Goal: Task Accomplishment & Management: Complete application form

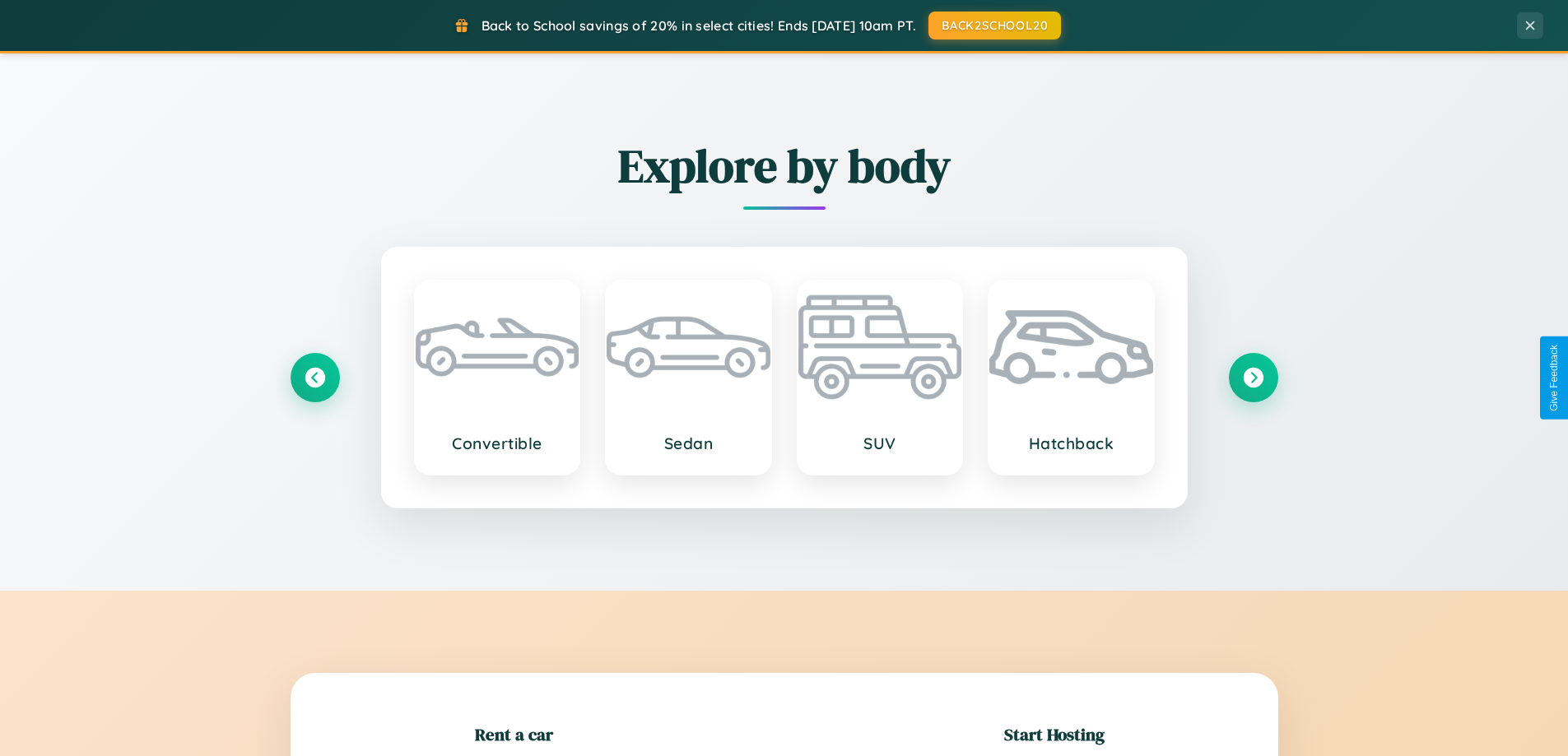
scroll to position [355, 0]
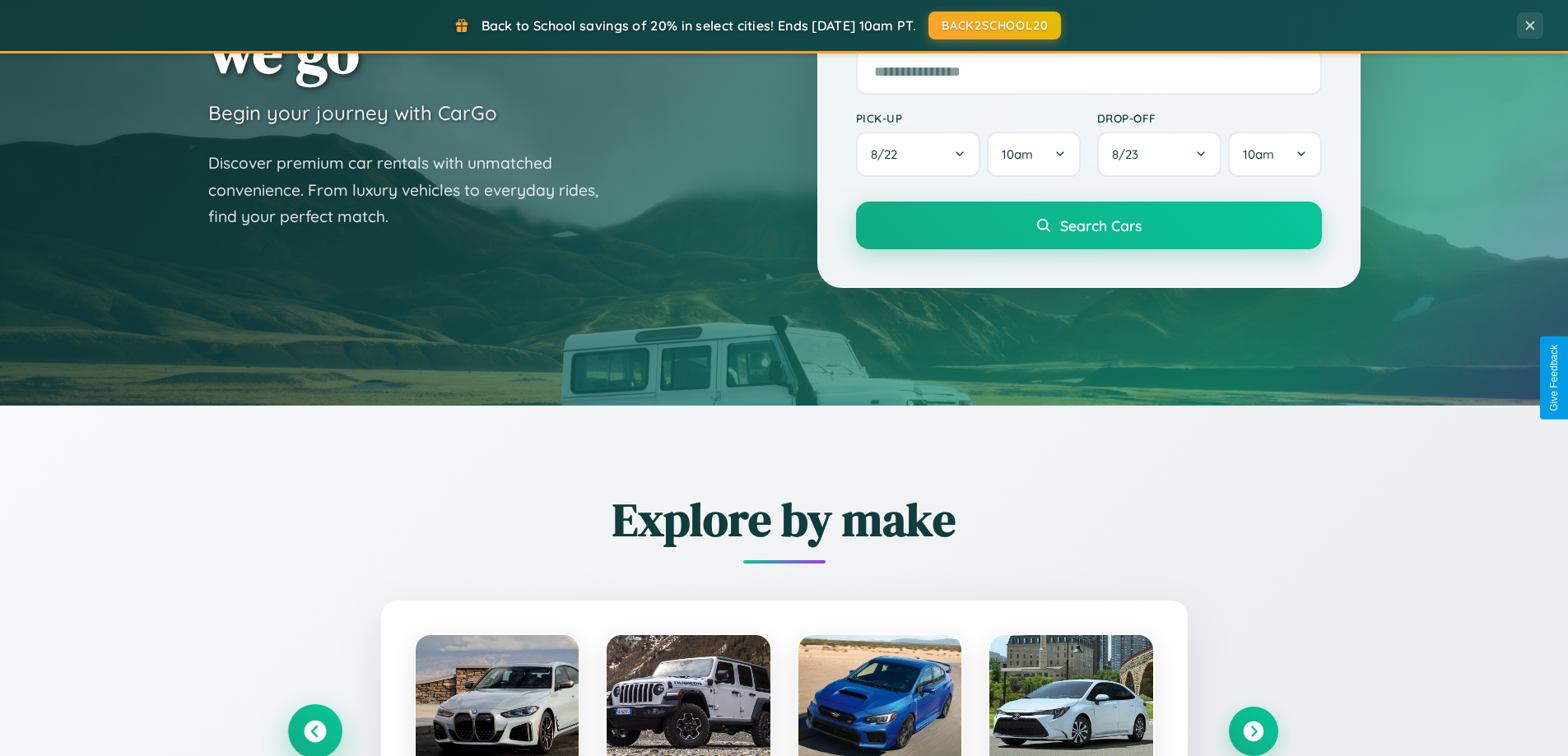
click at [315, 732] on icon at bounding box center [315, 732] width 23 height 23
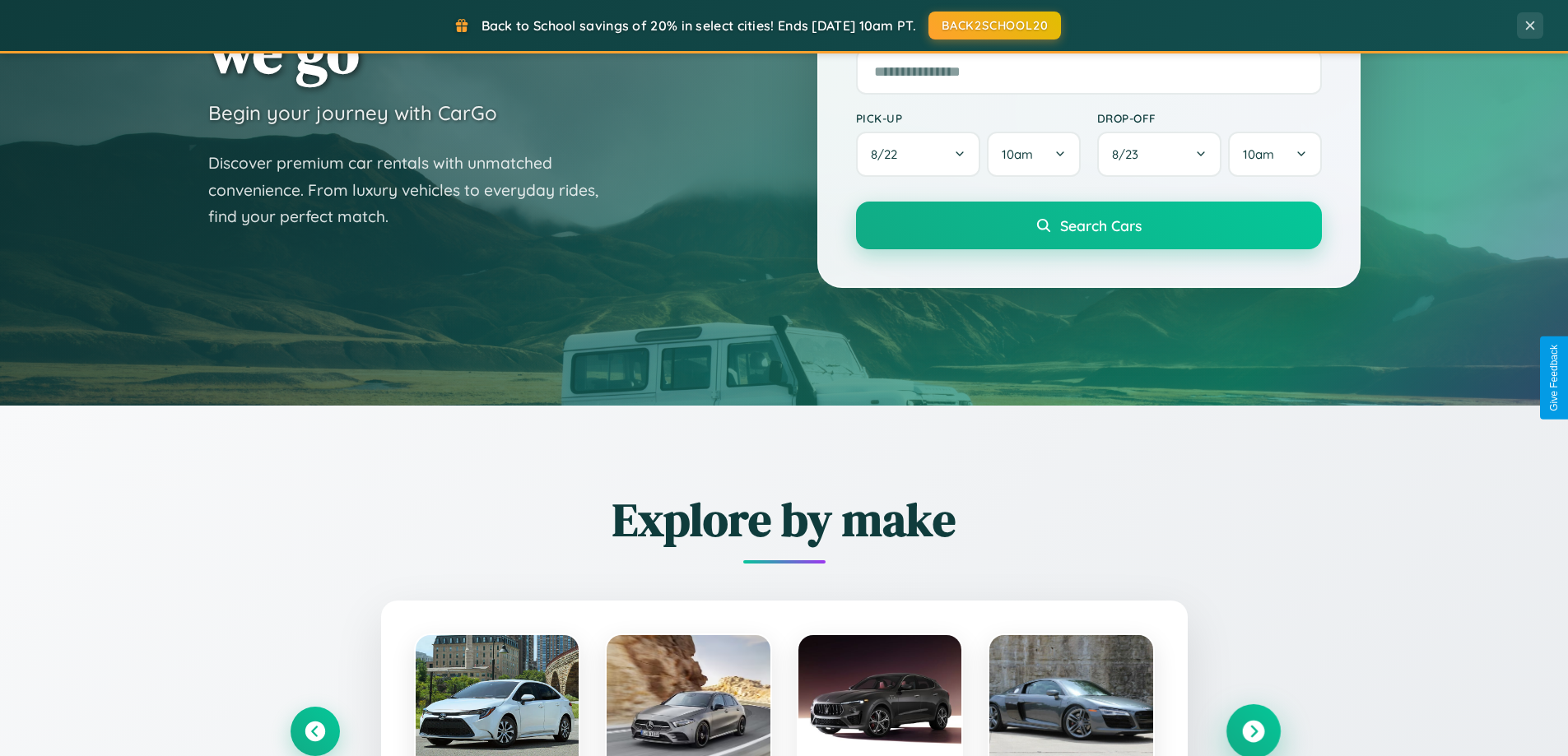
click at [1252, 731] on icon at bounding box center [1253, 732] width 23 height 23
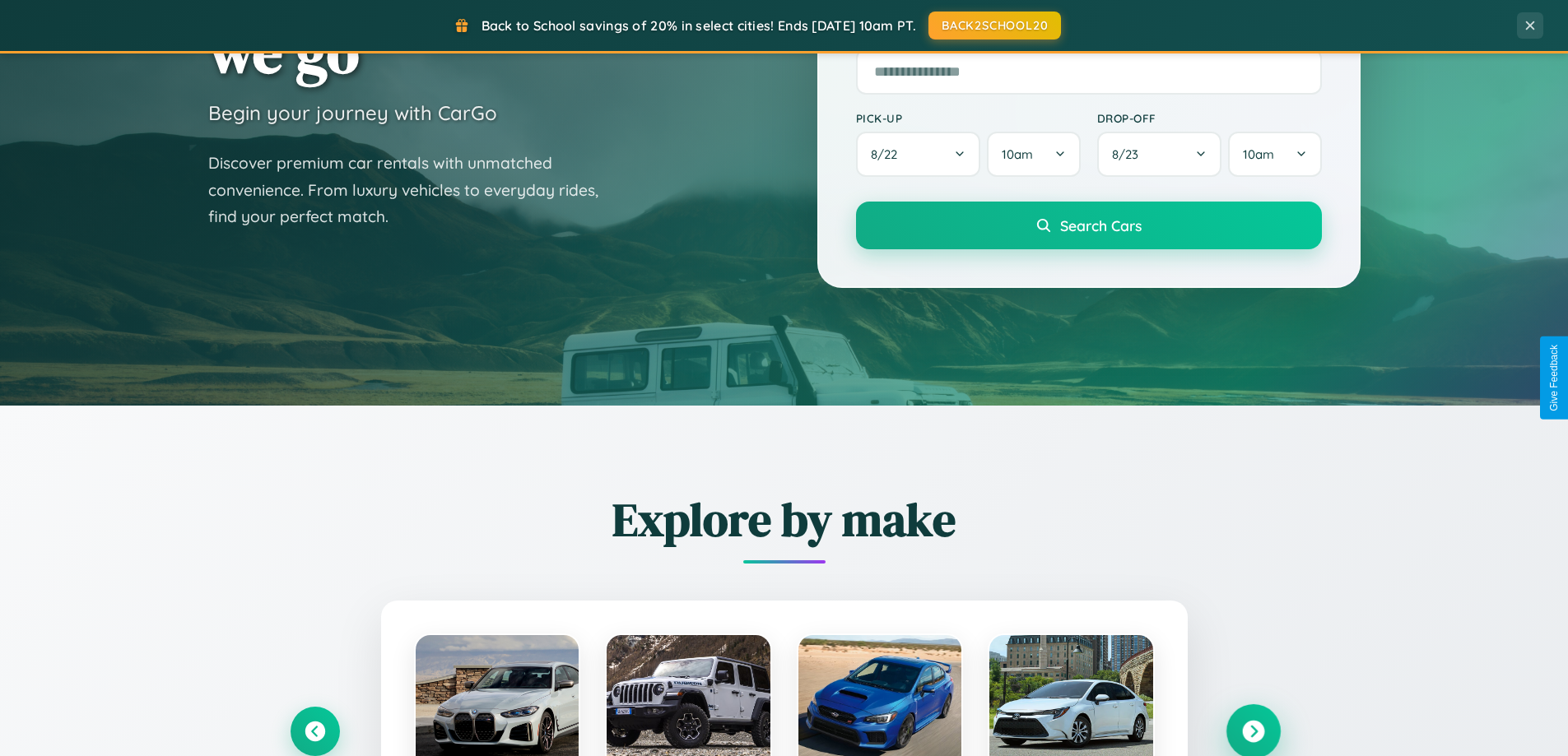
click at [1252, 730] on icon at bounding box center [1253, 732] width 23 height 23
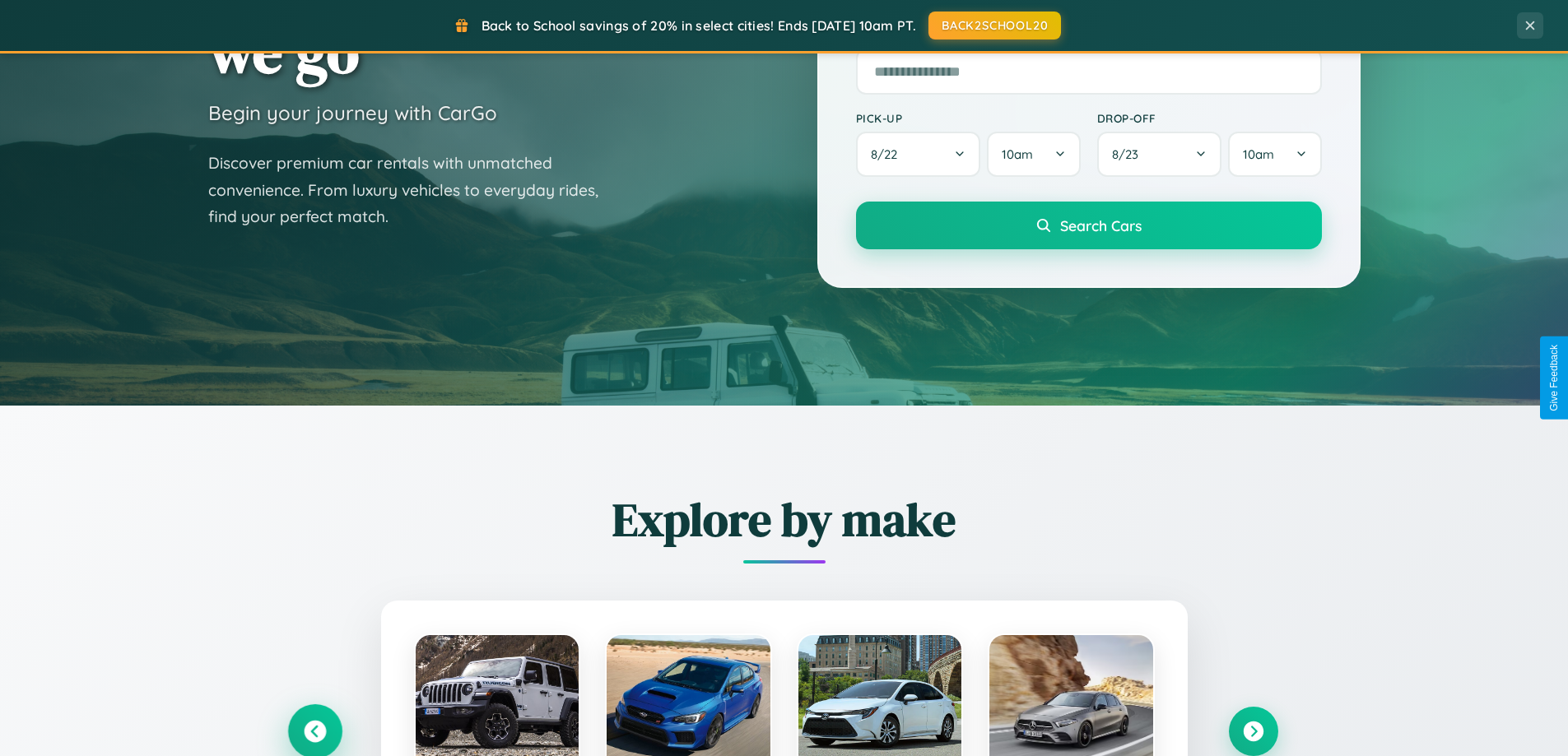
click at [315, 731] on icon at bounding box center [315, 732] width 23 height 23
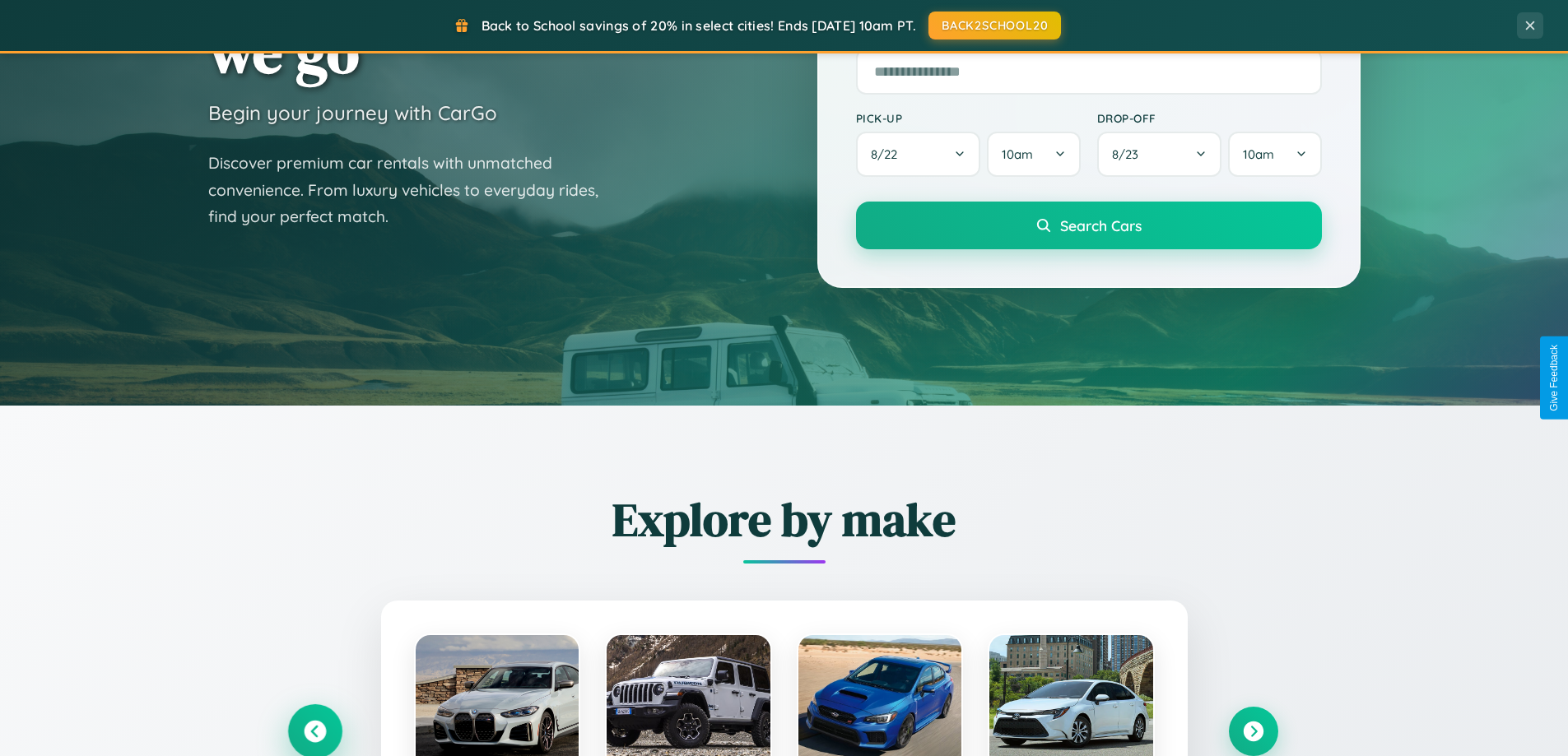
scroll to position [3166, 0]
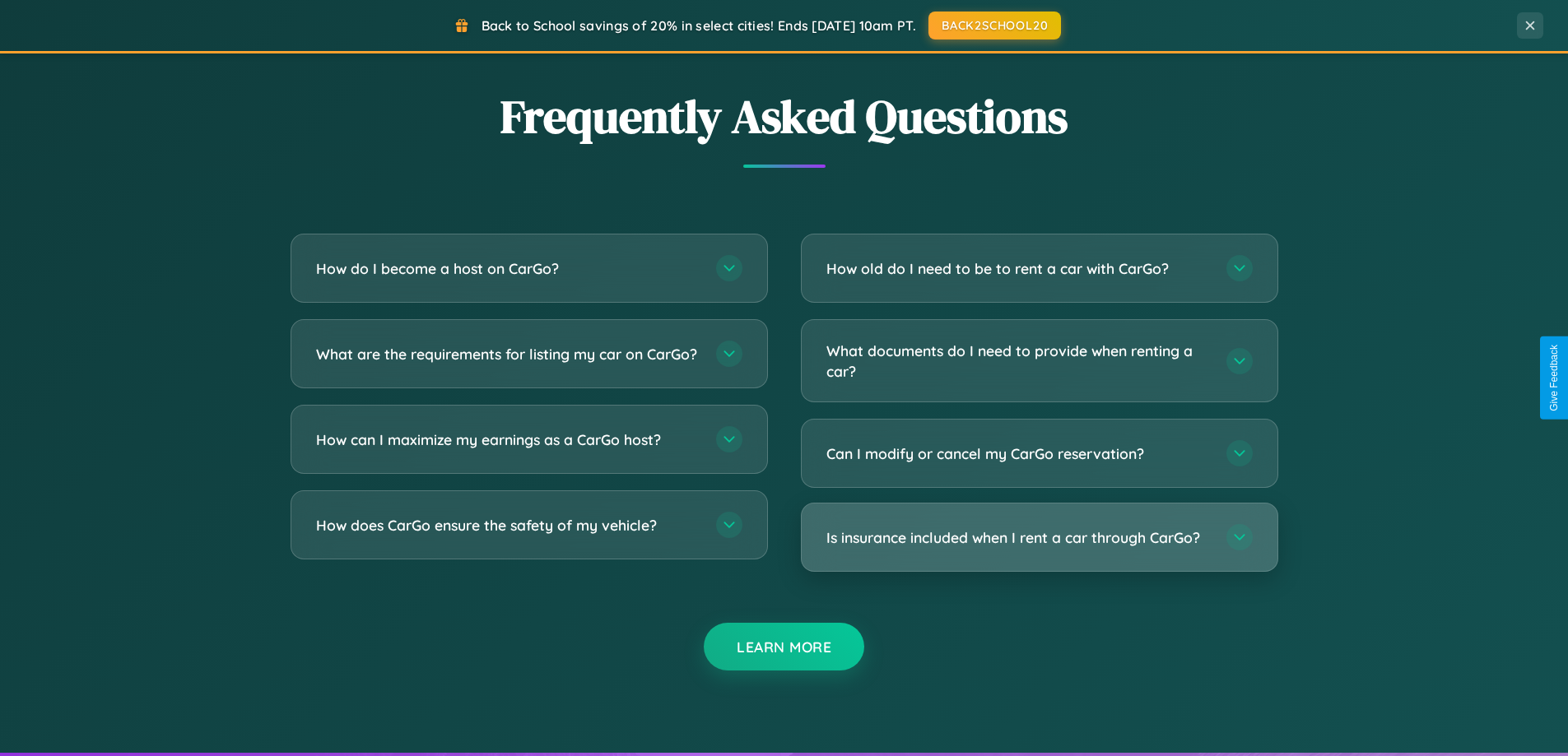
click at [1038, 537] on h3 "Is insurance included when I rent a car through CarGo?" at bounding box center [1017, 537] width 383 height 21
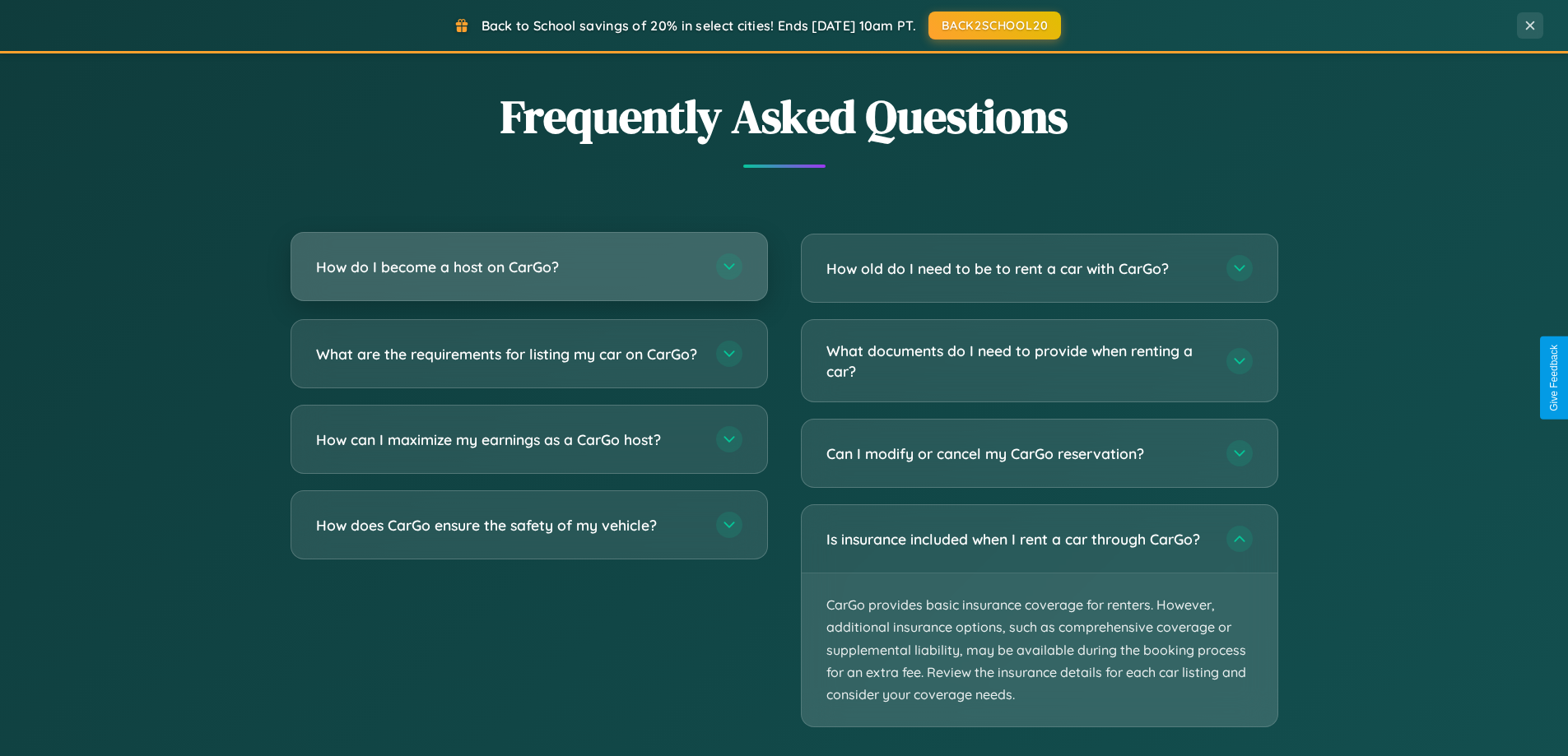
click at [528, 267] on h3 "How do I become a host on CarGo?" at bounding box center [507, 267] width 383 height 21
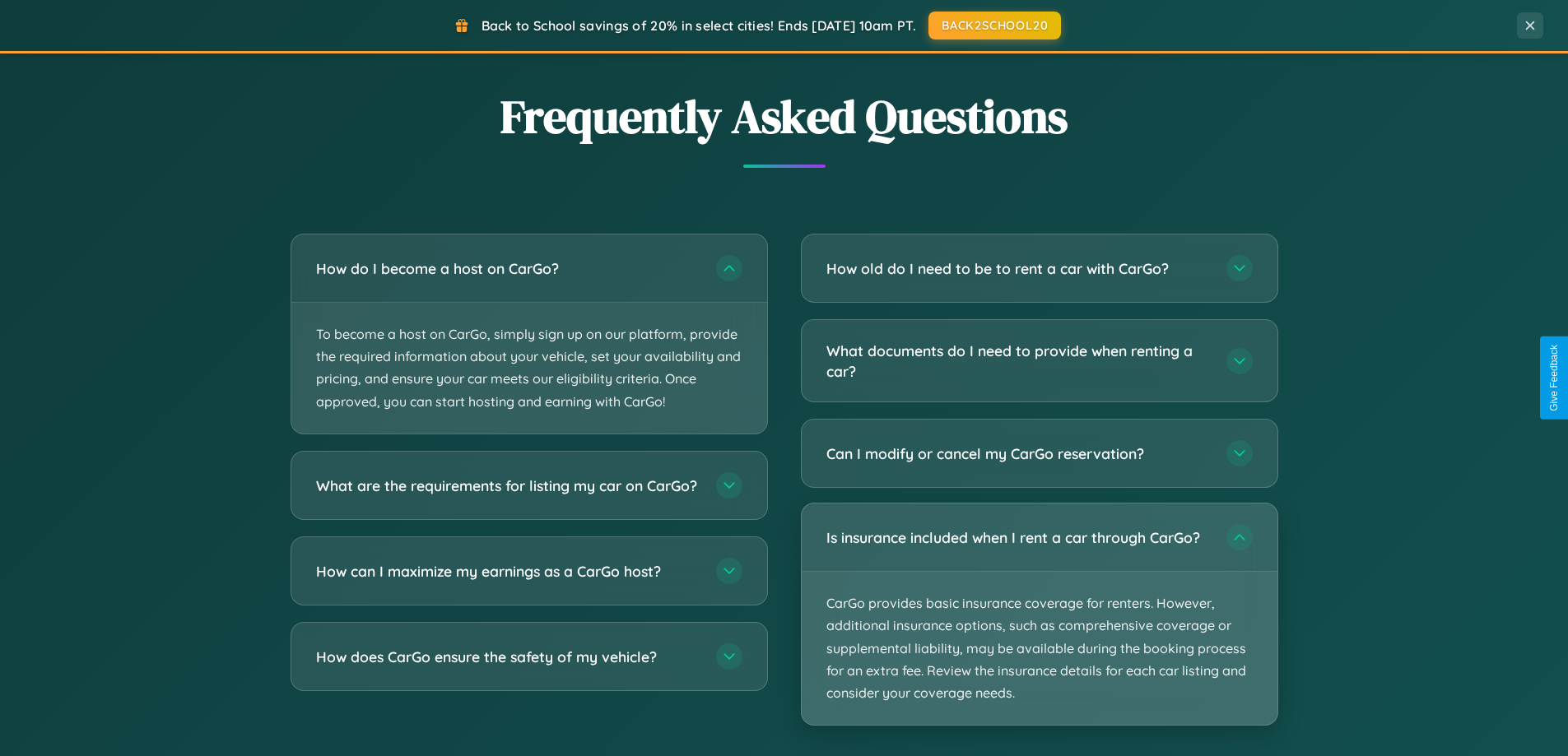
click at [1038, 615] on p "CarGo provides basic insurance coverage for renters. However, additional insura…" at bounding box center [1039, 648] width 475 height 153
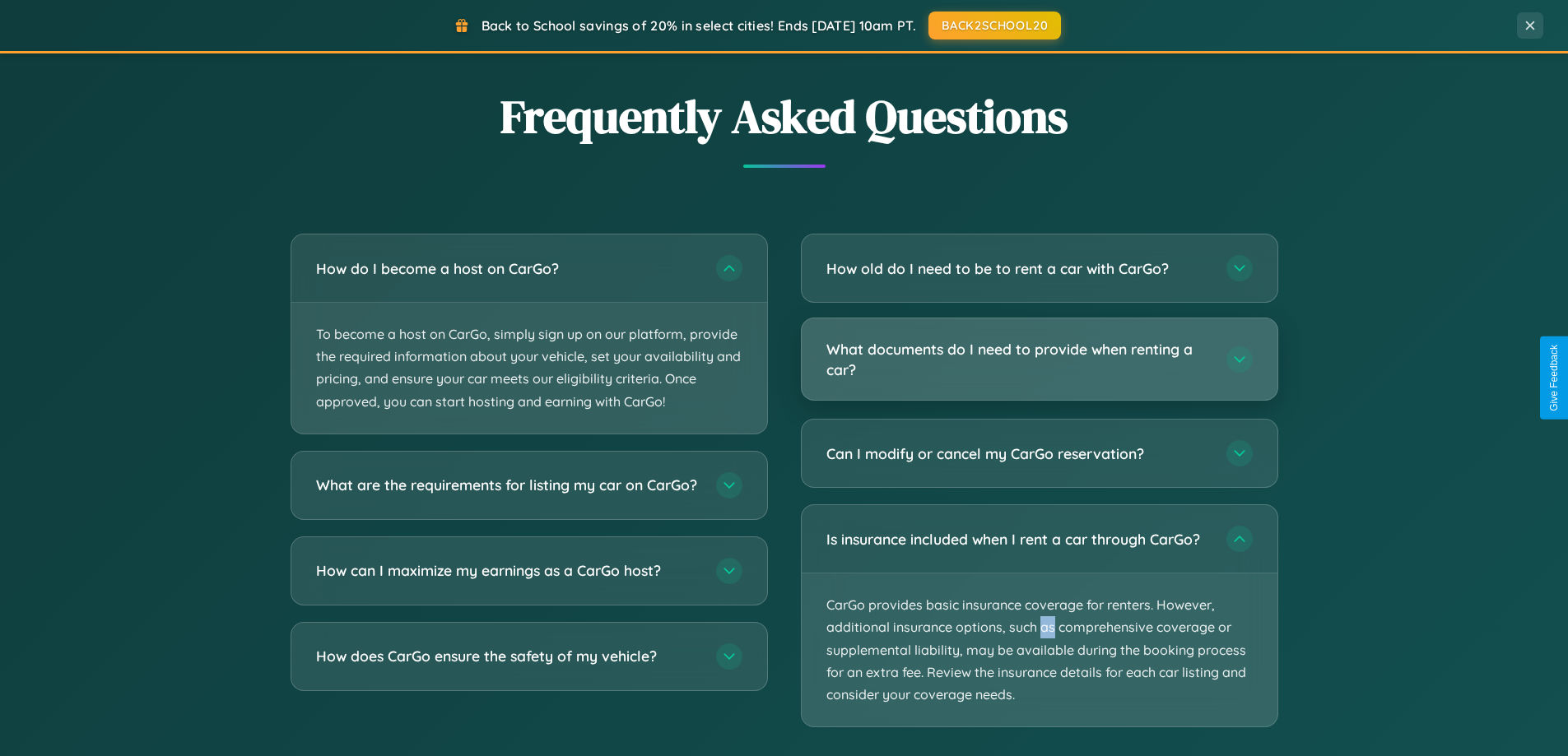
click at [1038, 361] on h3 "What documents do I need to provide when renting a car?" at bounding box center [1017, 359] width 383 height 40
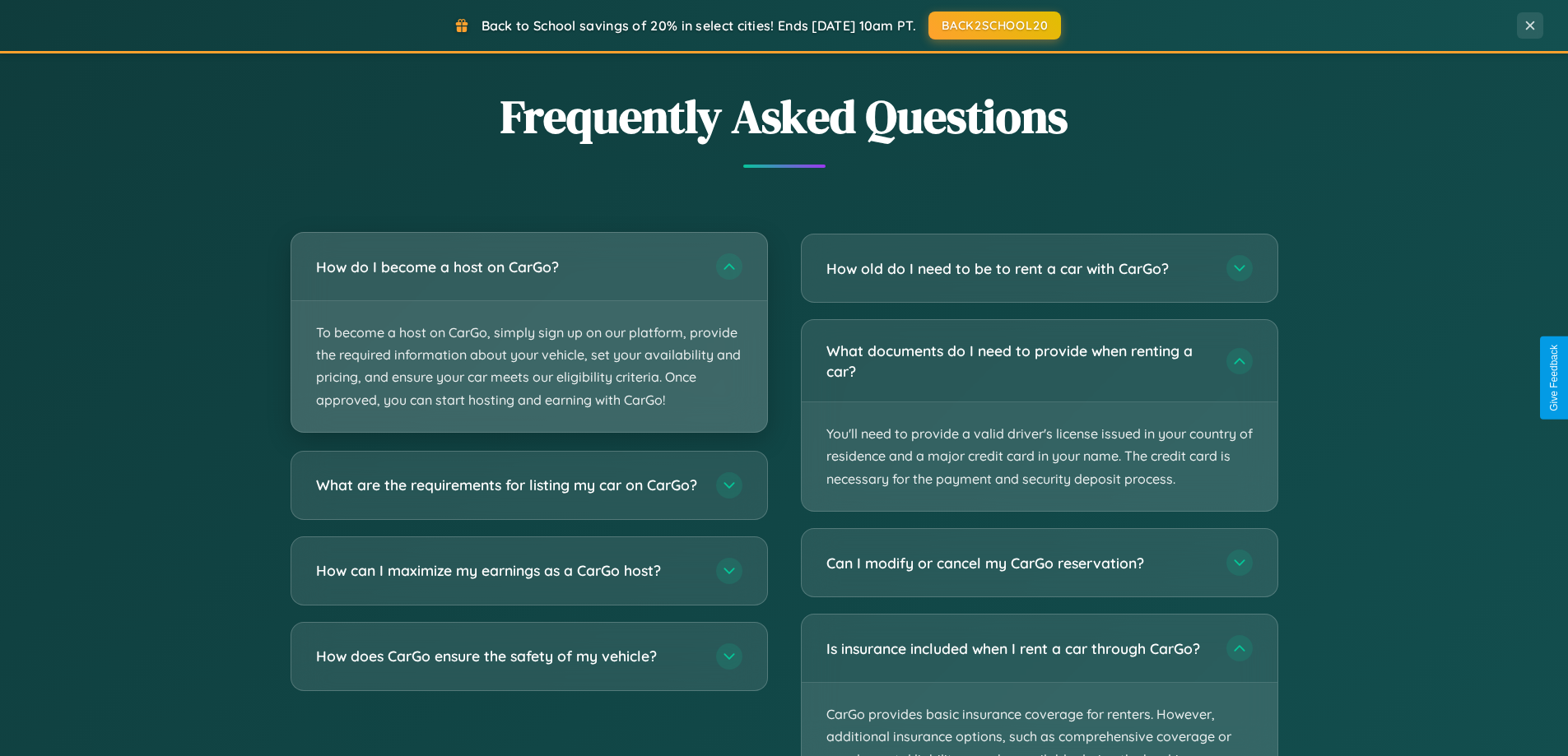
click at [528, 332] on p "To become a host on CarGo, simply sign up on our platform, provide the required…" at bounding box center [529, 366] width 475 height 131
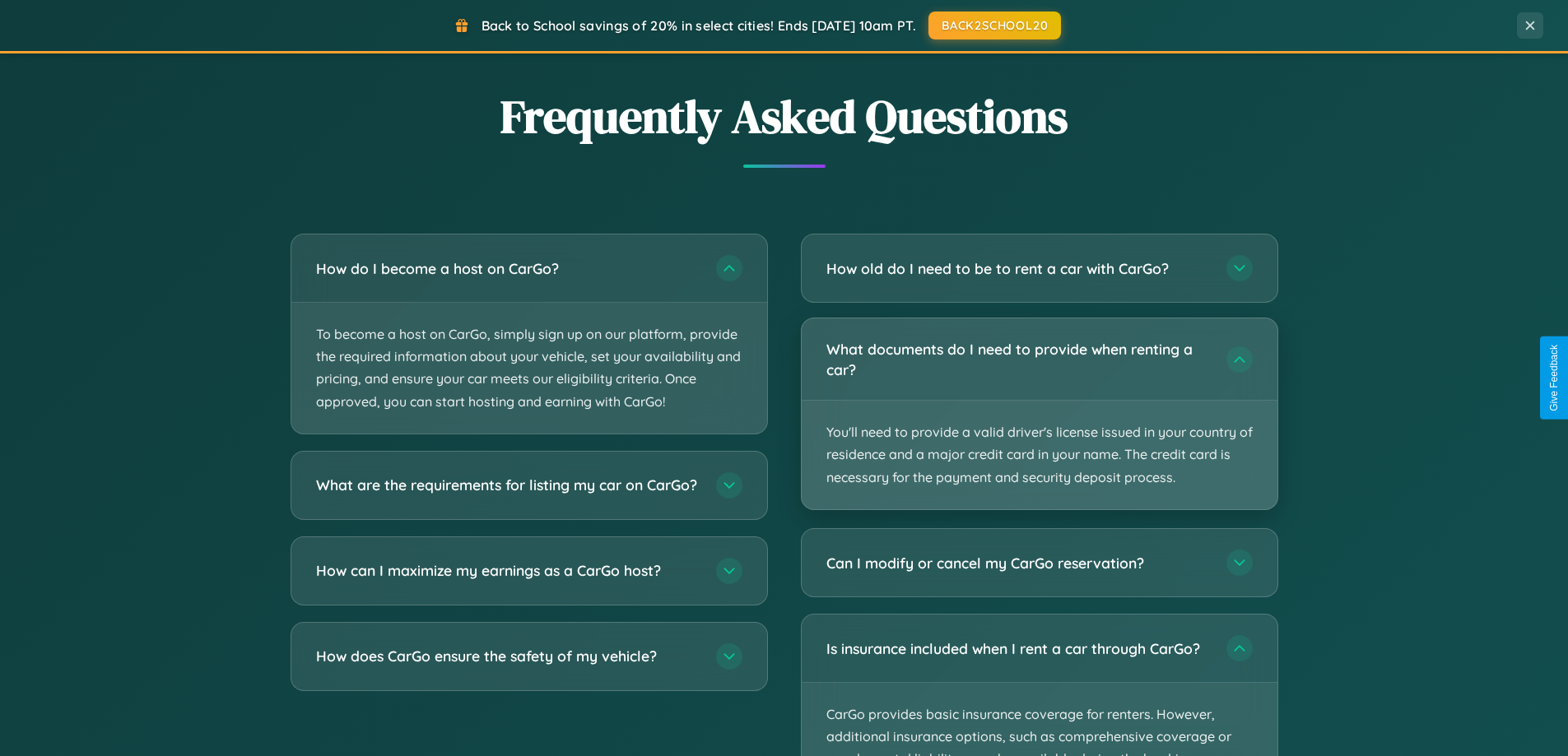
click at [1038, 414] on p "You'll need to provide a valid driver's license issued in your country of resid…" at bounding box center [1039, 455] width 475 height 109
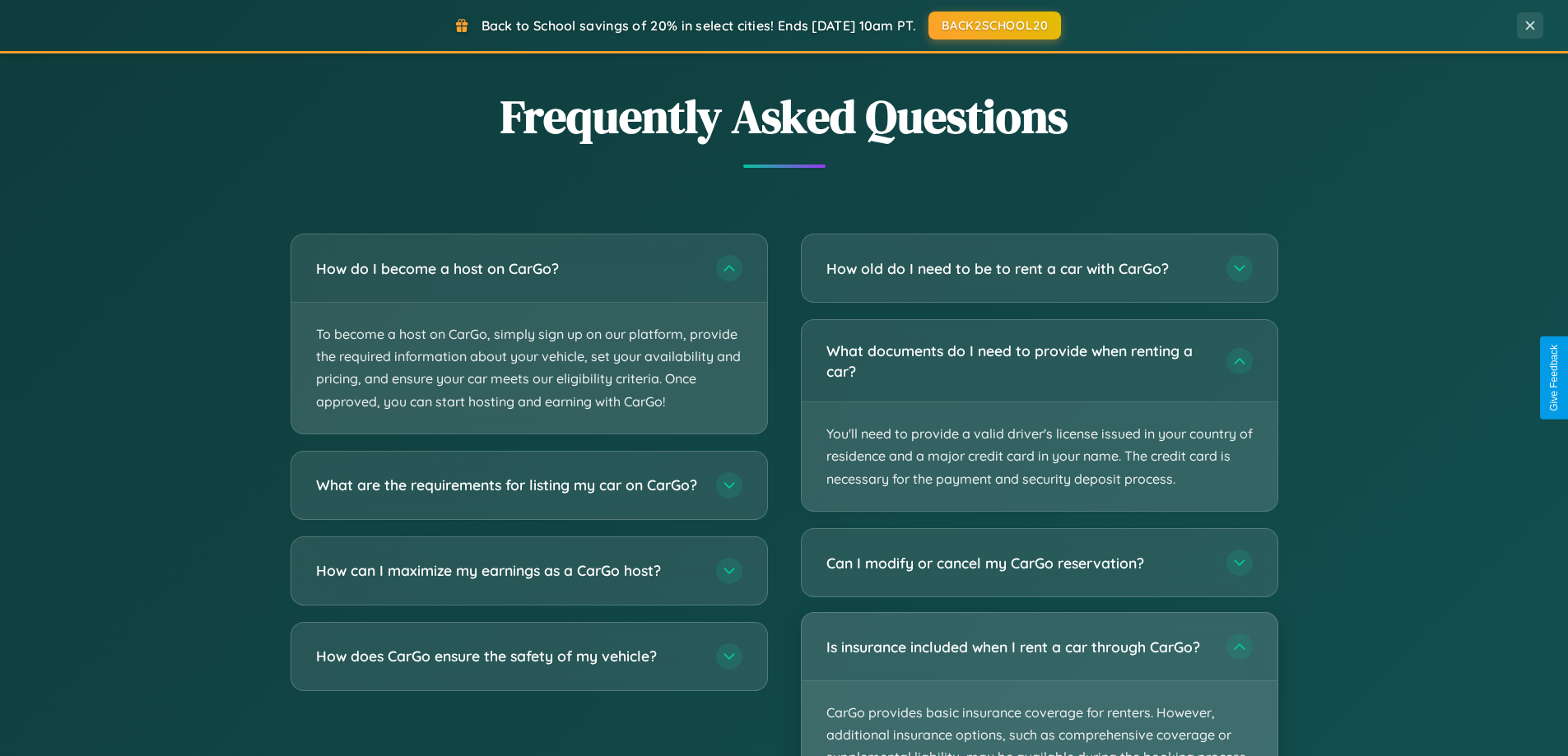
click at [1038, 685] on p "CarGo provides basic insurance coverage for renters. However, additional insura…" at bounding box center [1039, 757] width 475 height 153
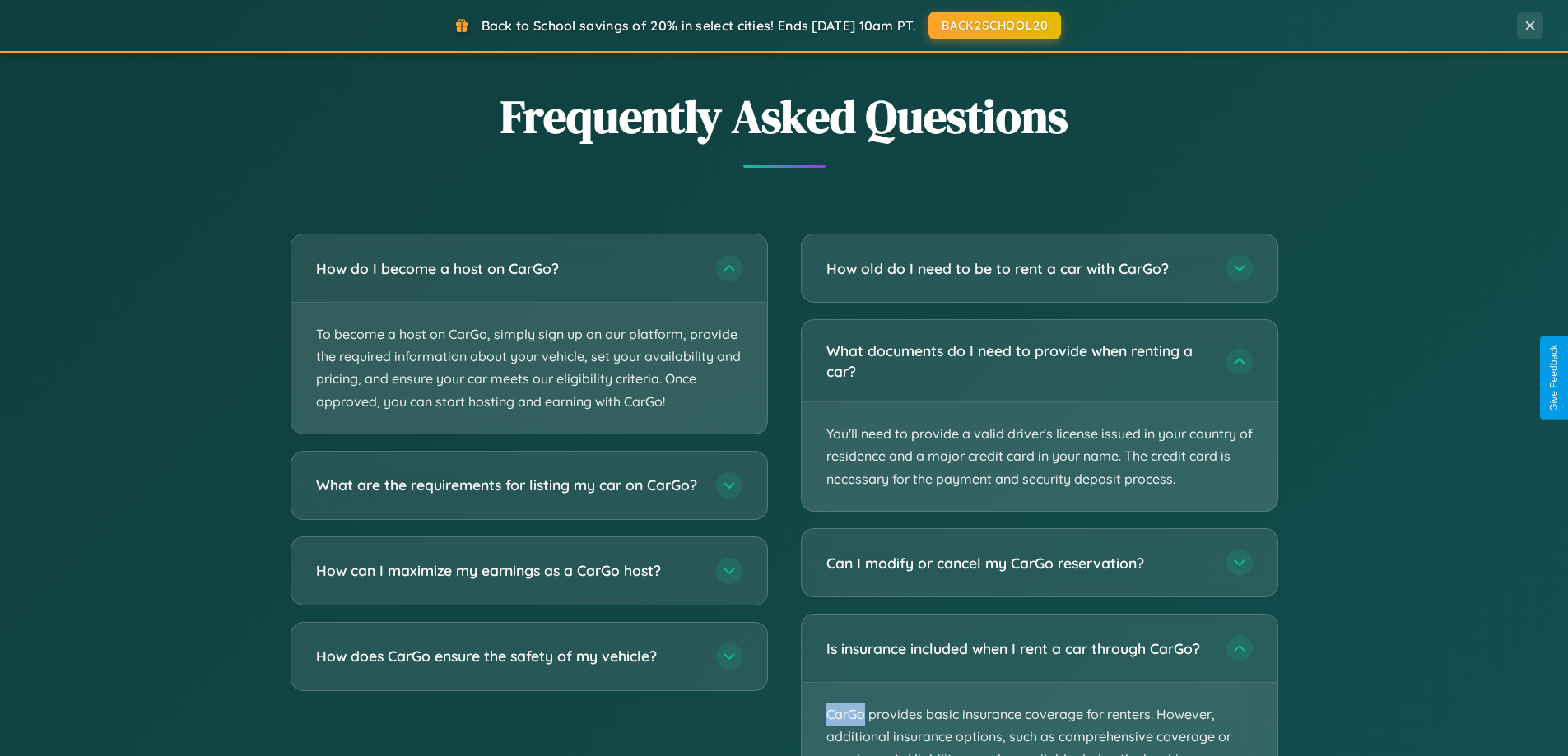
scroll to position [0, 0]
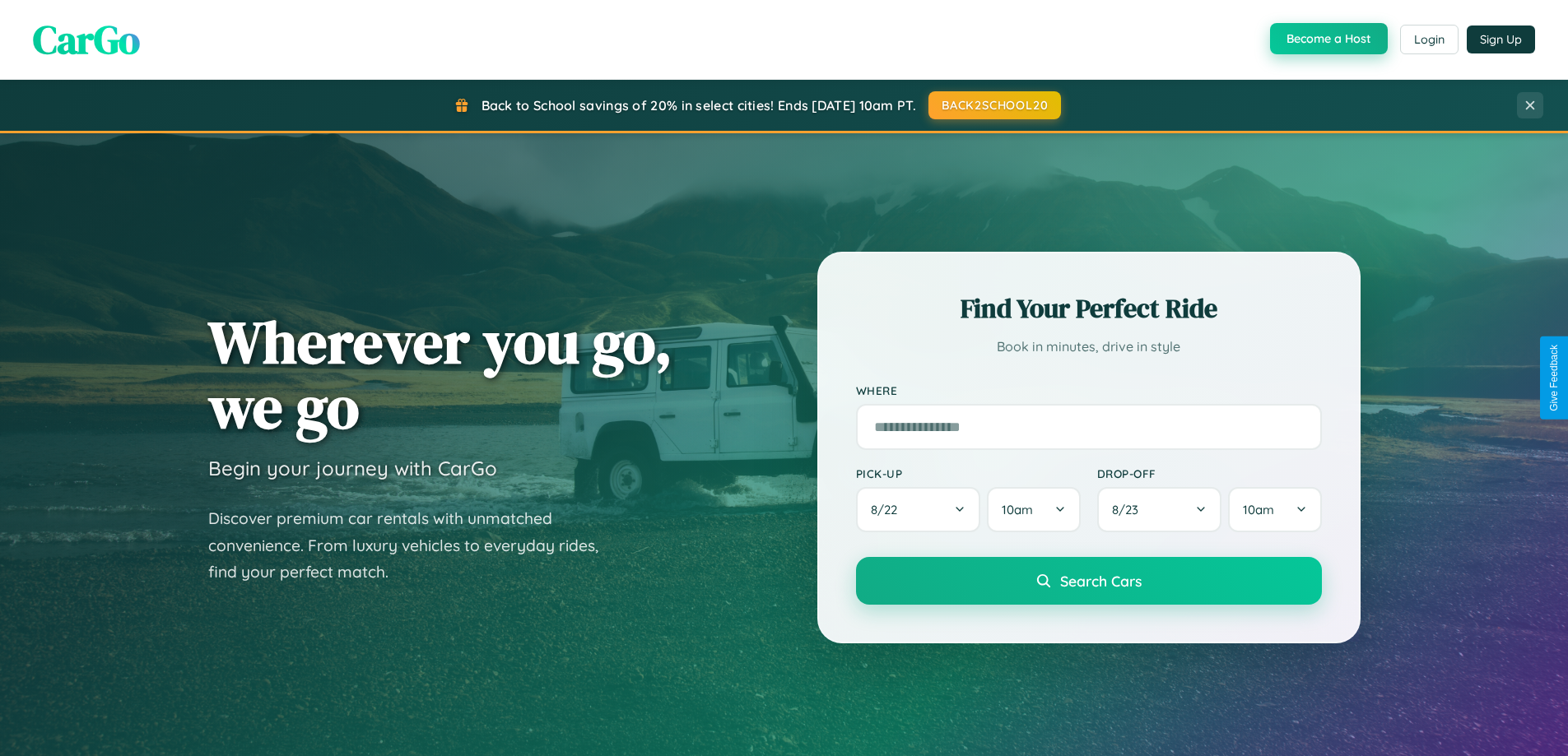
click at [1327, 39] on button "Become a Host" at bounding box center [1328, 39] width 117 height 31
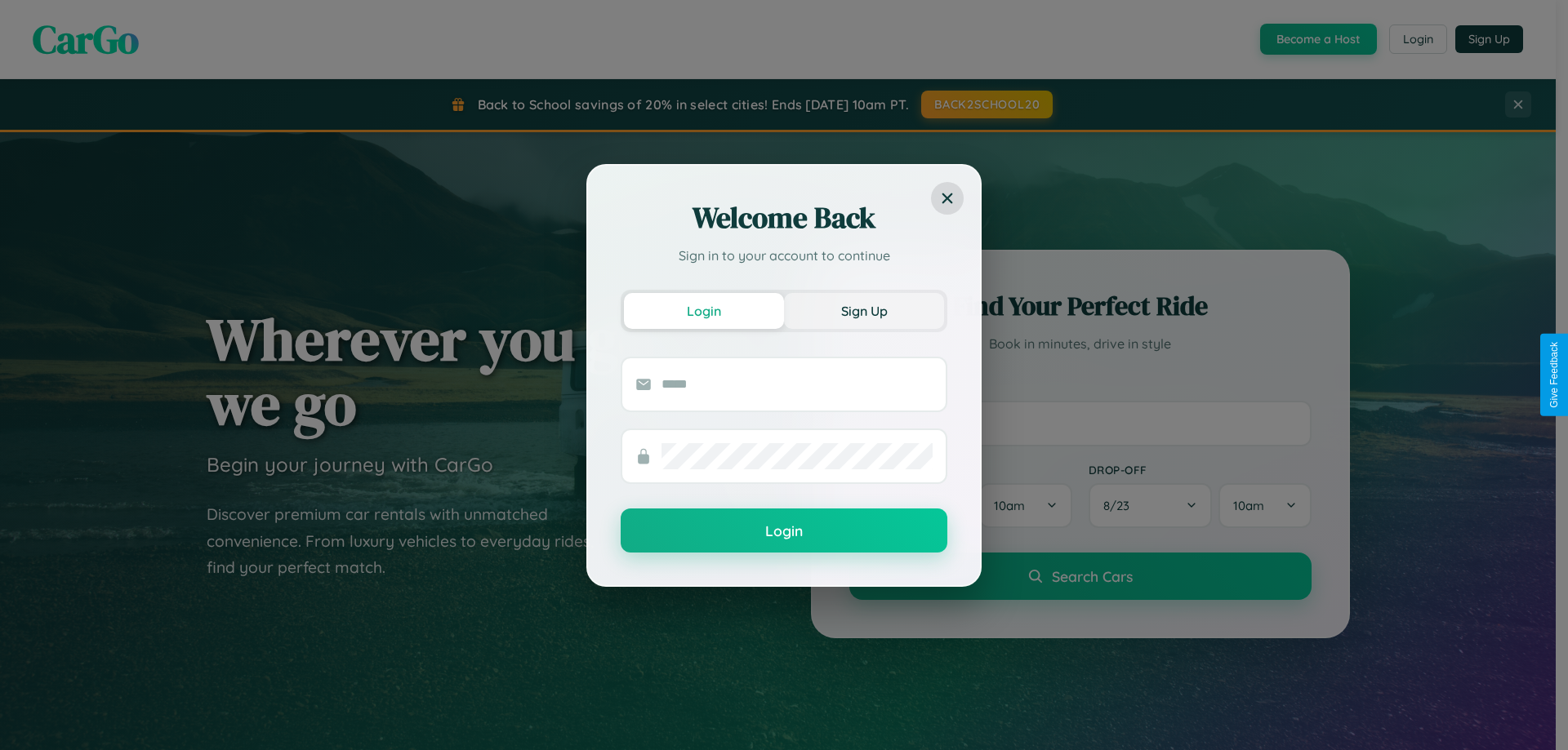
click at [864, 310] on button "Sign Up" at bounding box center [864, 310] width 160 height 36
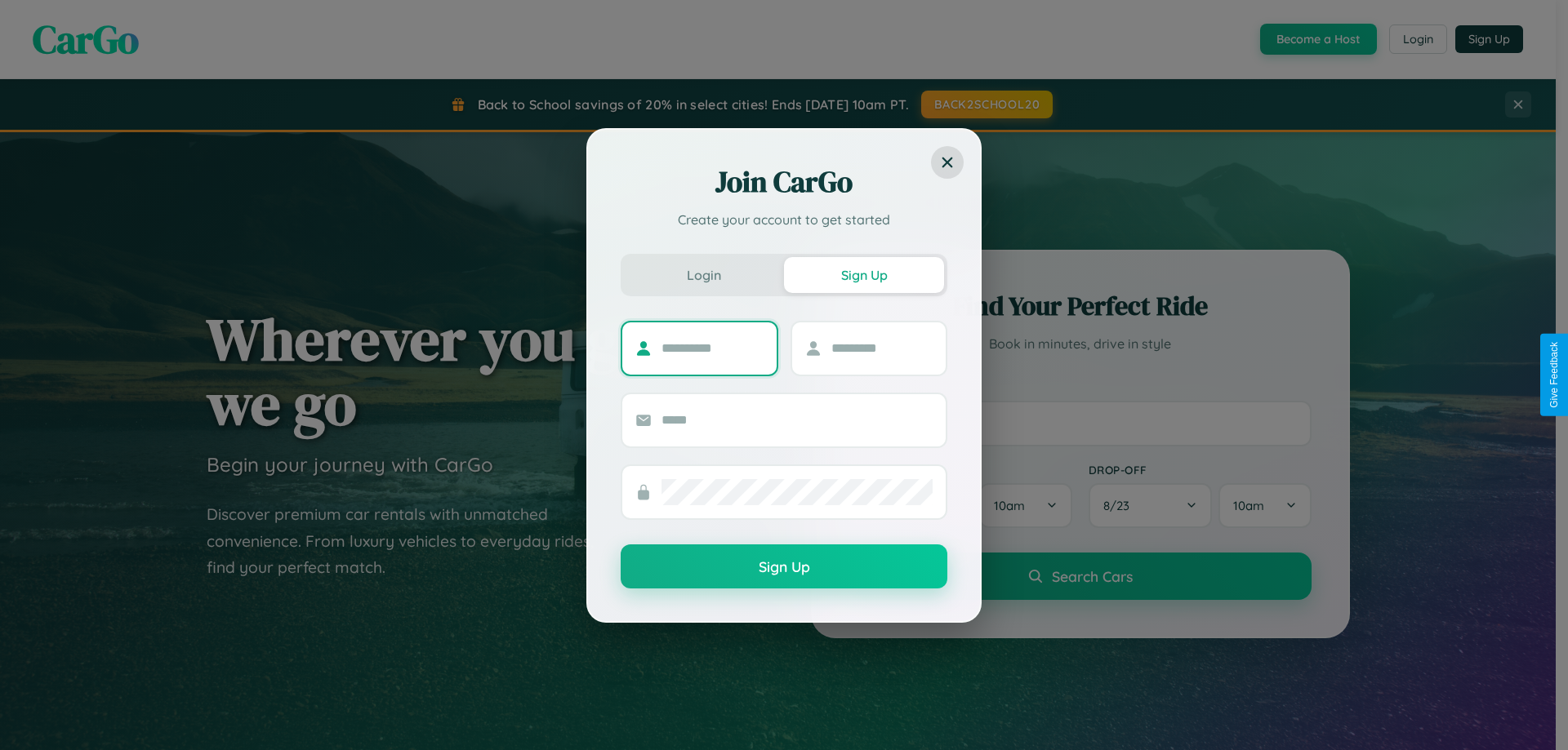
click at [712, 348] on input "text" at bounding box center [712, 348] width 102 height 26
type input "****"
click at [881, 348] on input "text" at bounding box center [882, 348] width 102 height 26
type input "***"
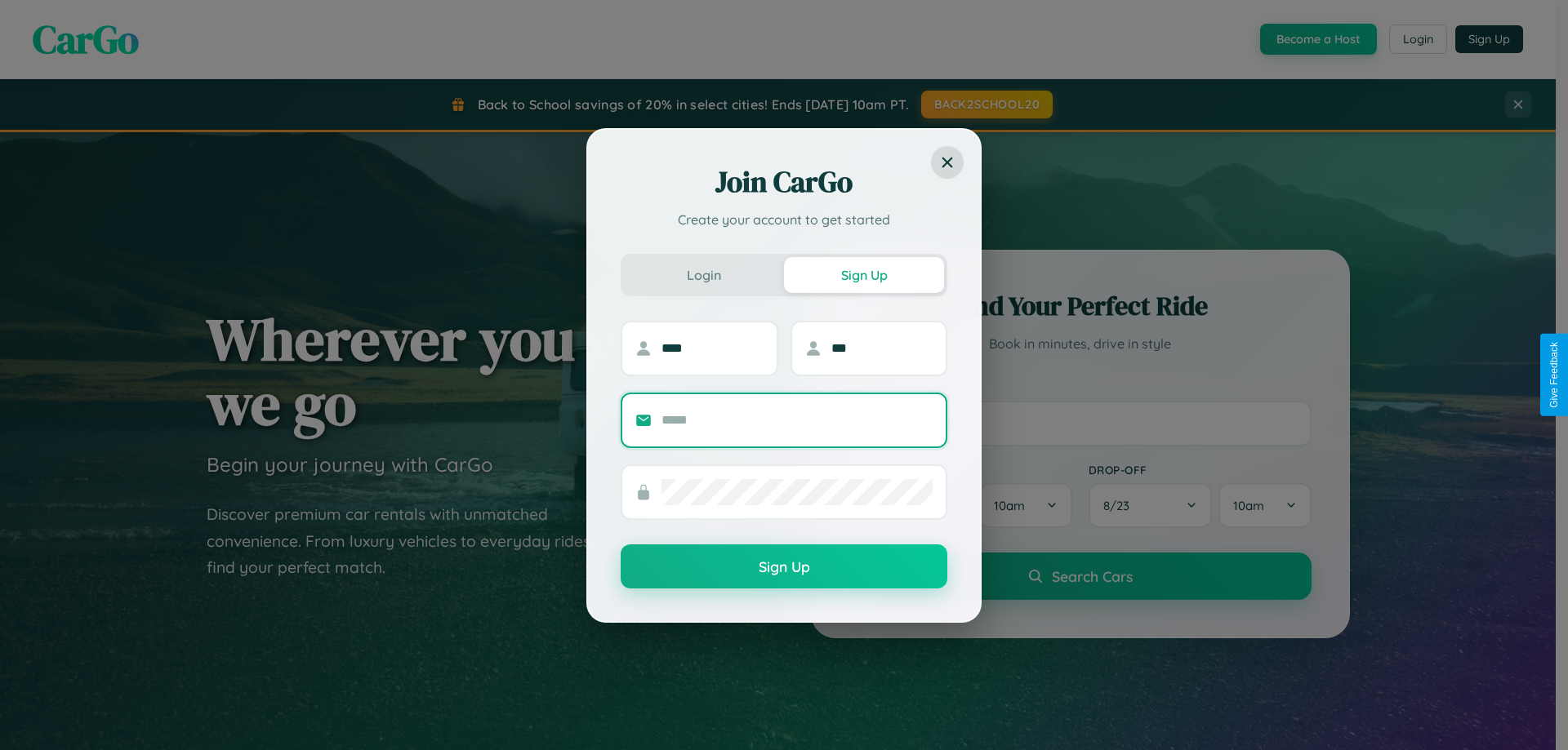
click at [797, 419] on input "text" at bounding box center [797, 420] width 271 height 26
type input "**********"
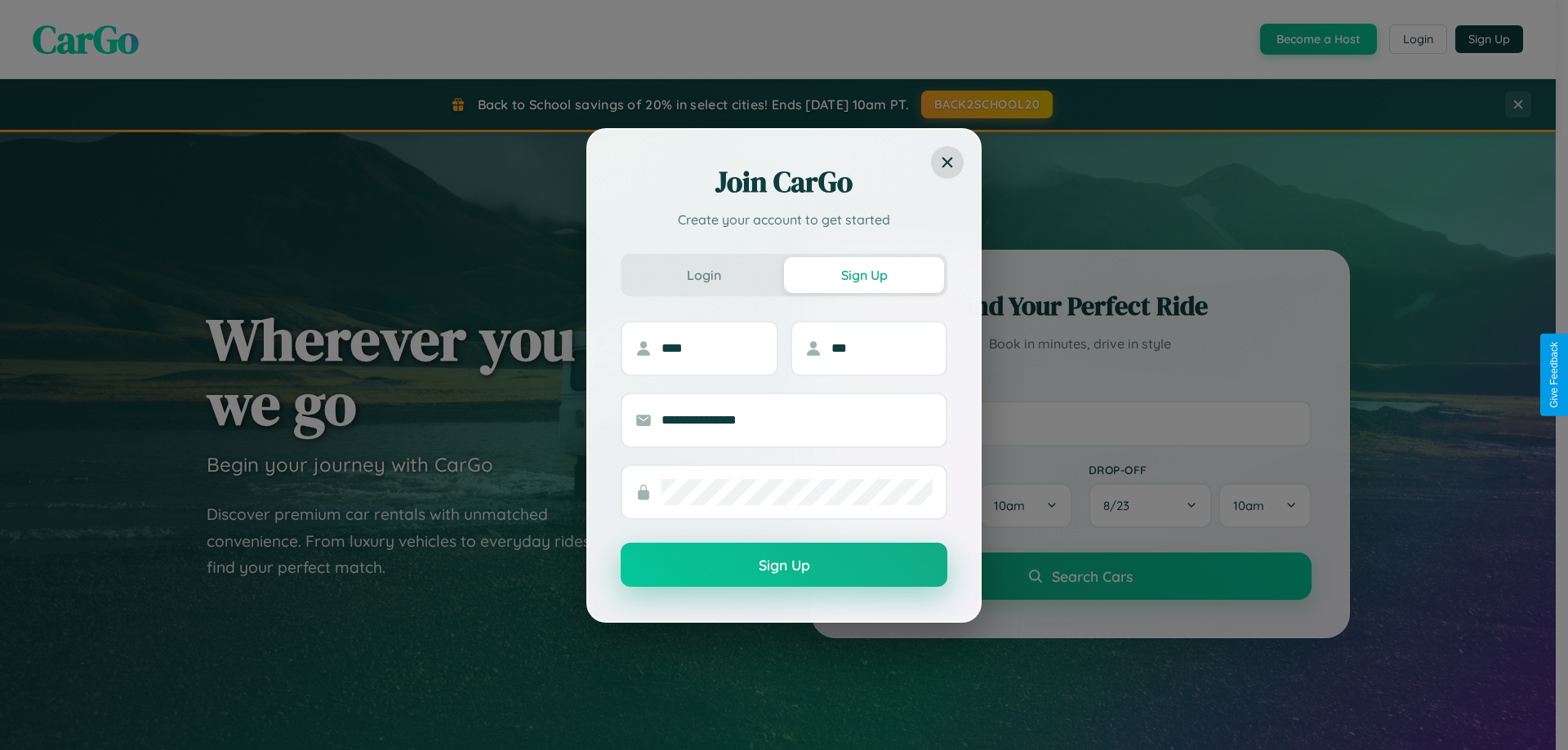
click at [784, 566] on button "Sign Up" at bounding box center [784, 564] width 326 height 44
